Goal: Navigation & Orientation: Find specific page/section

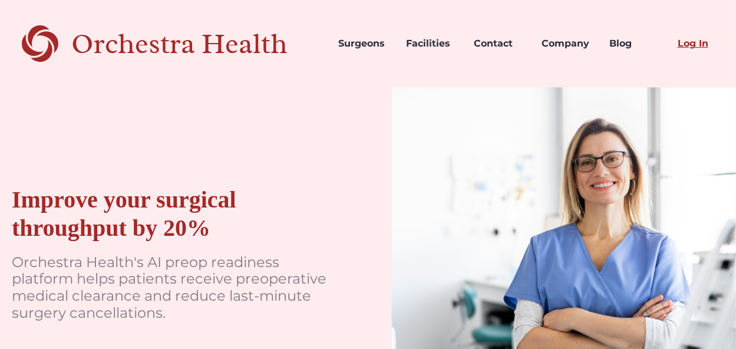
click at [693, 46] on link "Log In" at bounding box center [703, 44] width 68 height 40
click at [699, 41] on link "Log In" at bounding box center [703, 44] width 68 height 40
click at [693, 45] on link "Log In" at bounding box center [703, 44] width 68 height 40
click at [507, 46] on link "Contact" at bounding box center [499, 44] width 68 height 40
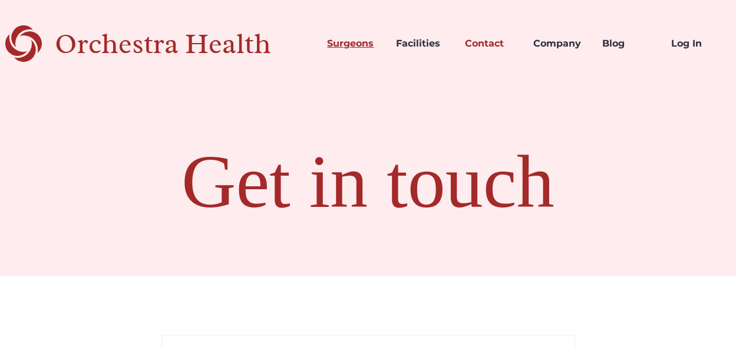
click at [361, 47] on link "Surgeons" at bounding box center [352, 44] width 69 height 40
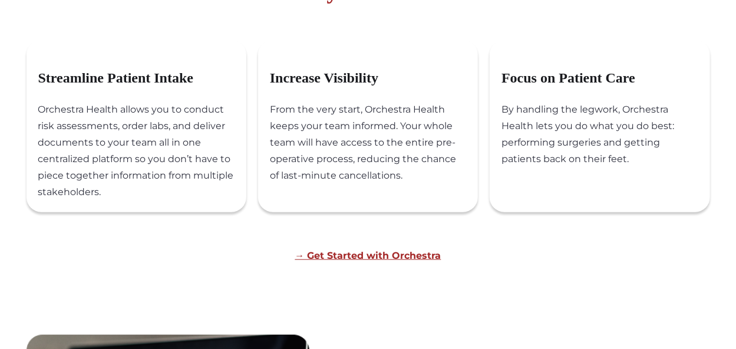
scroll to position [531, 0]
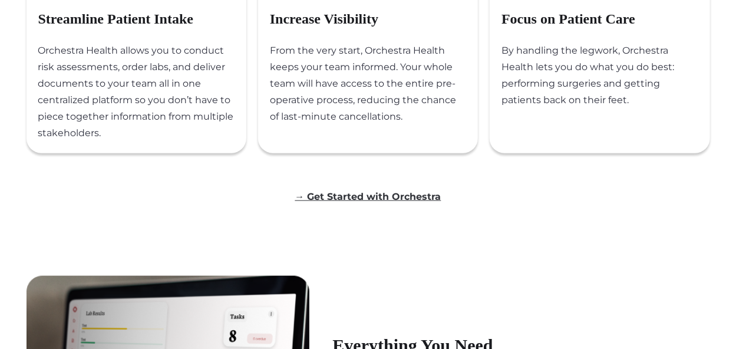
click at [381, 202] on link "→ Get Started with Orchestra" at bounding box center [368, 196] width 146 height 11
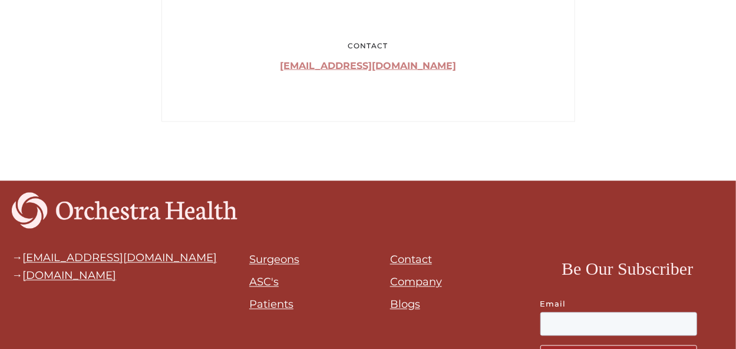
scroll to position [943, 0]
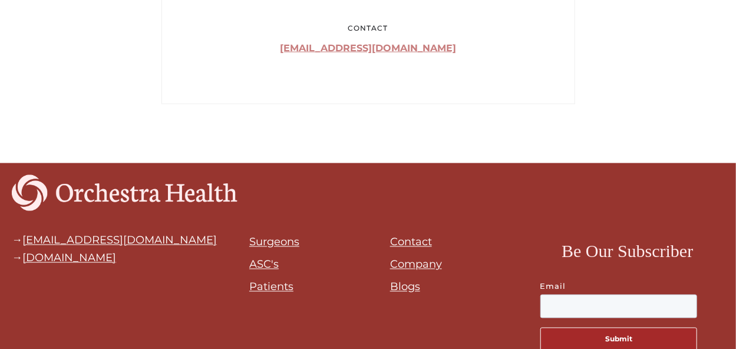
click at [263, 284] on link "Patients" at bounding box center [271, 287] width 44 height 13
